Goal: Information Seeking & Learning: Learn about a topic

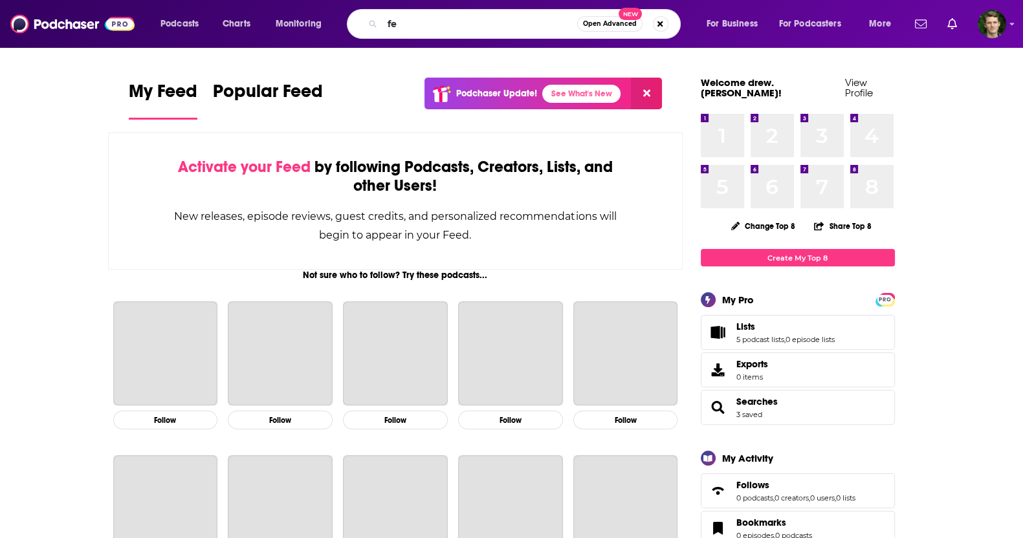
type input "f"
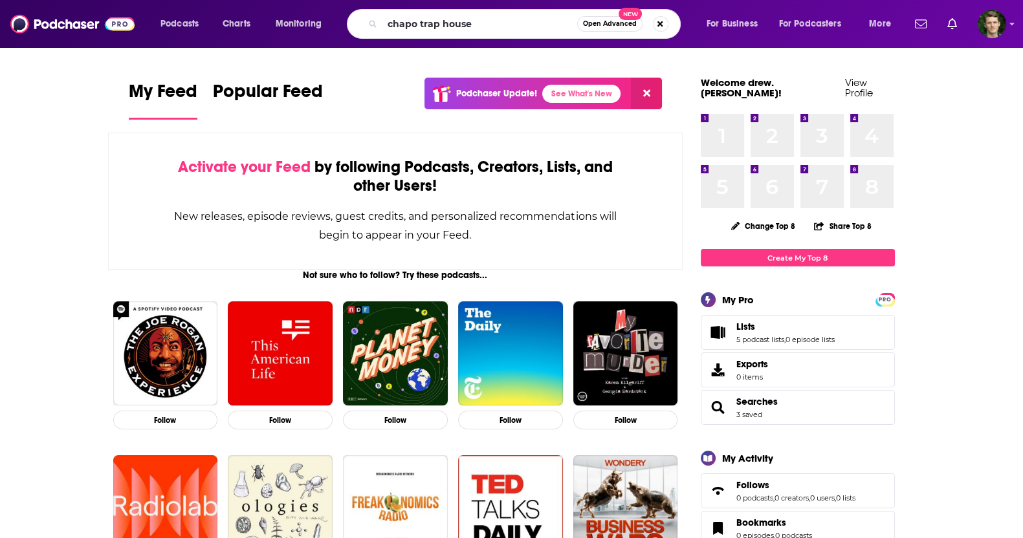
type input "chapo trap house"
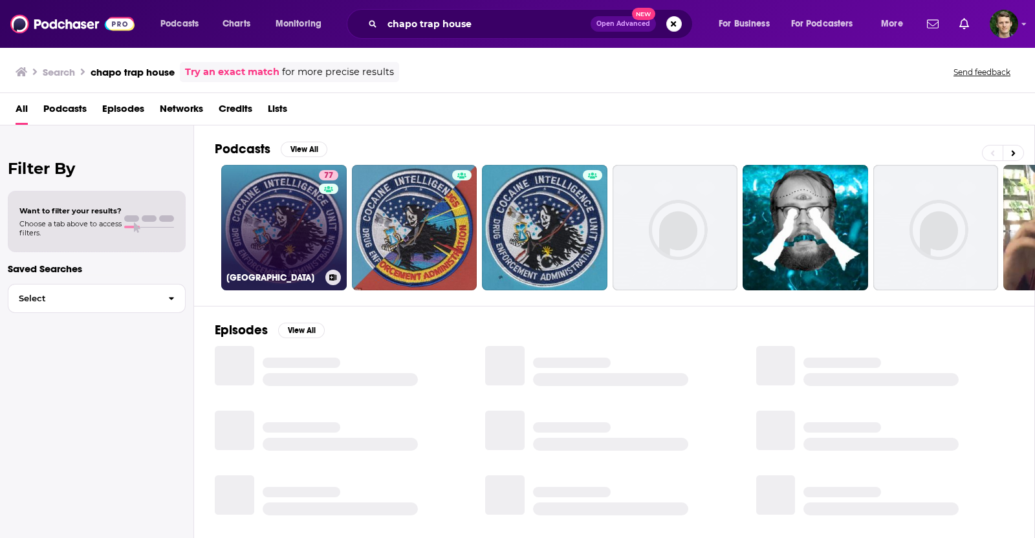
click at [309, 213] on link "77 [GEOGRAPHIC_DATA]" at bounding box center [283, 227] width 125 height 125
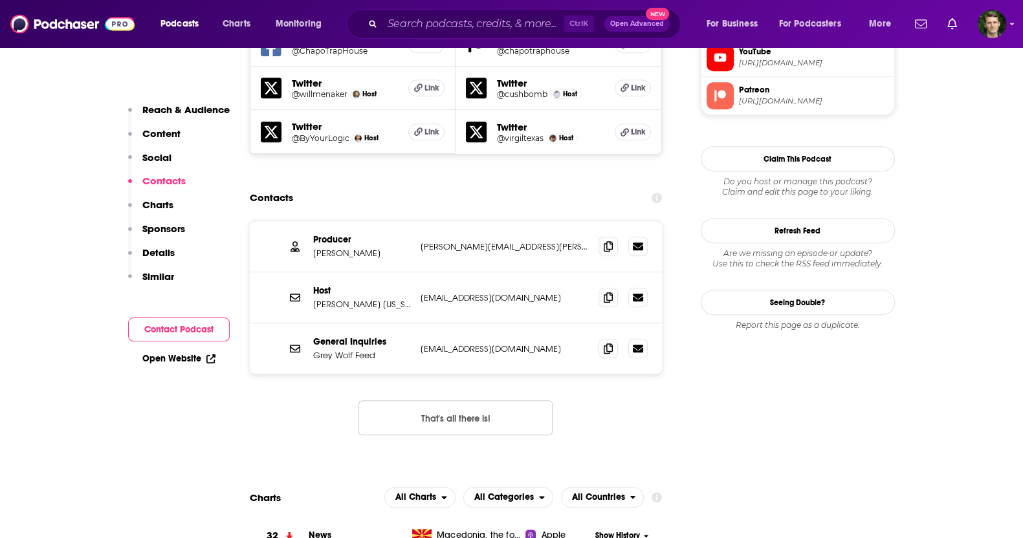
scroll to position [1375, 0]
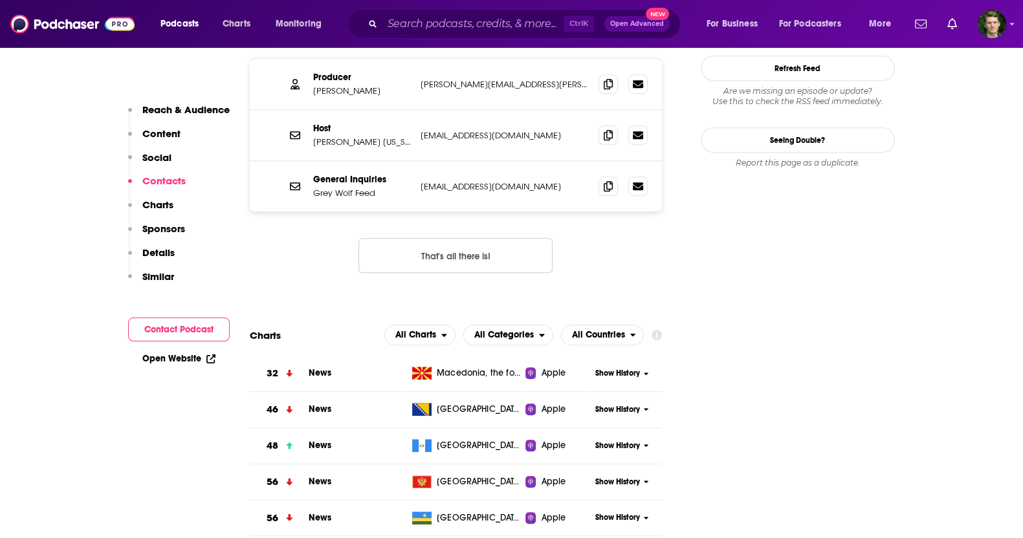
click at [517, 238] on button "That's all there is!" at bounding box center [455, 255] width 194 height 35
click at [466, 238] on button "That's all there is!" at bounding box center [455, 255] width 194 height 35
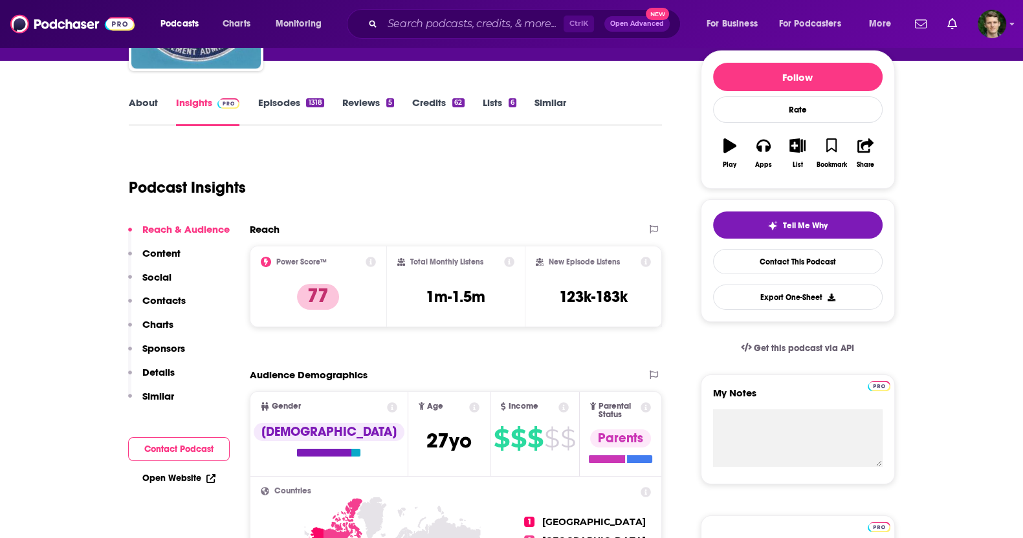
scroll to position [0, 0]
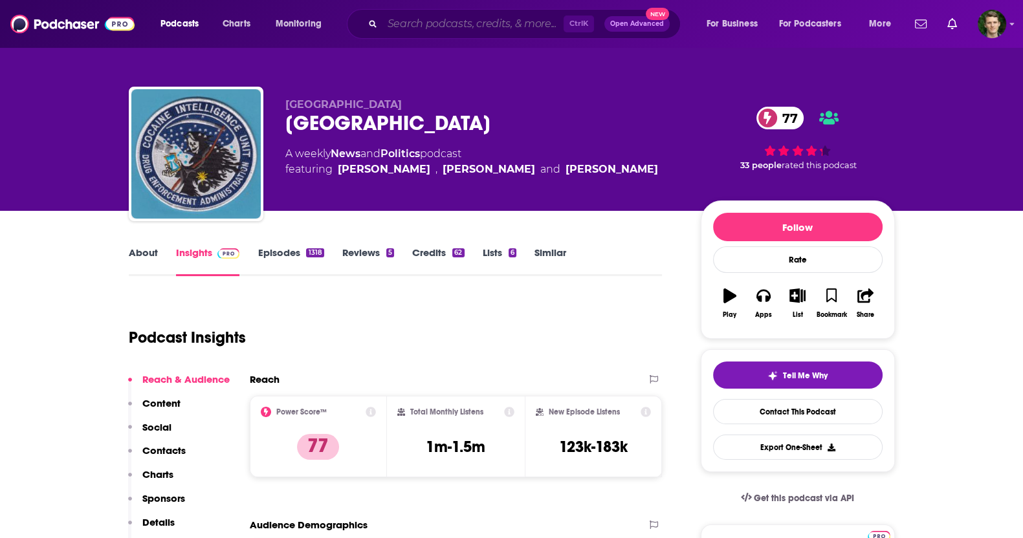
click at [414, 28] on input "Search podcasts, credits, & more..." at bounding box center [472, 24] width 181 height 21
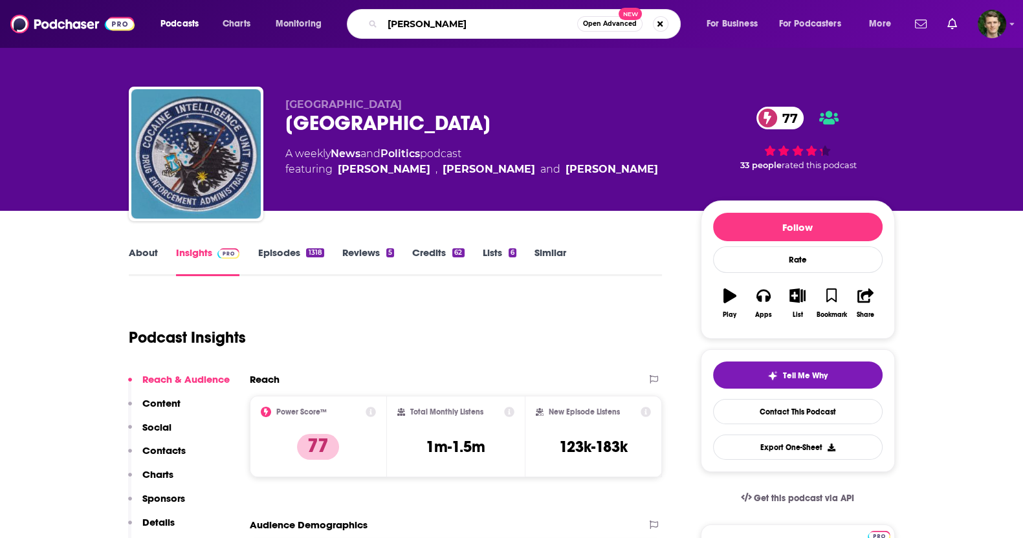
type input "[PERSON_NAME]"
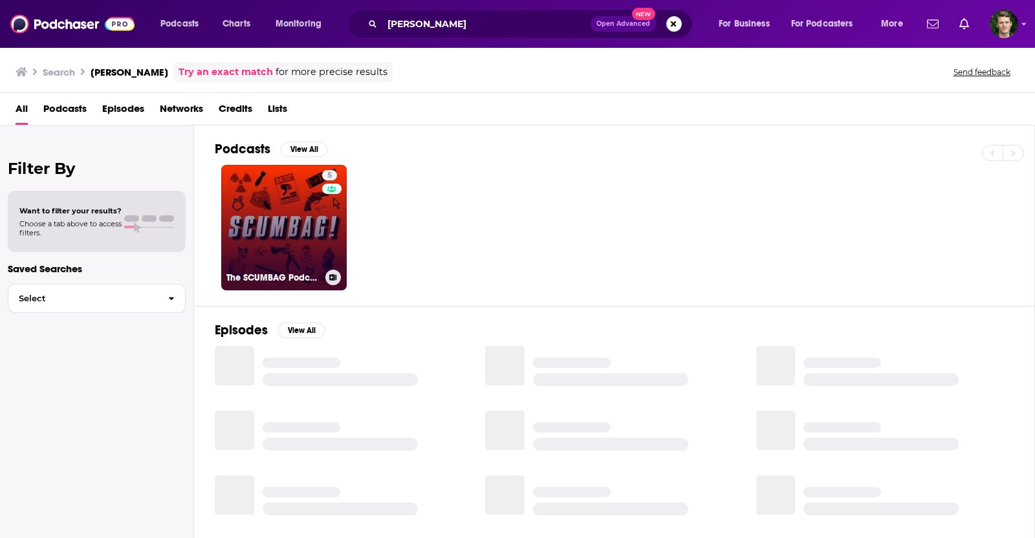
click at [314, 244] on link "5 The SCUMBAG Podcast" at bounding box center [283, 227] width 125 height 125
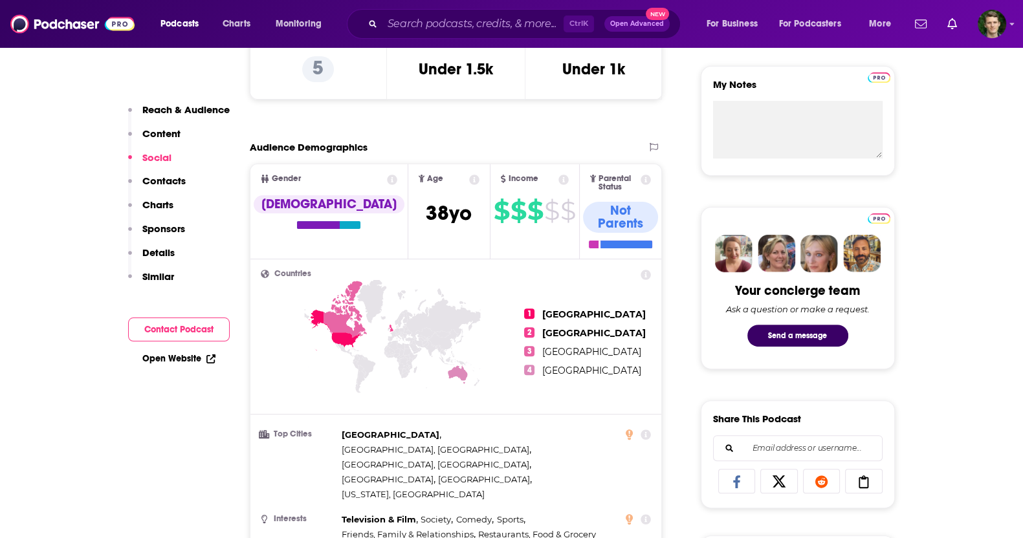
scroll to position [243, 0]
